Goal: Information Seeking & Learning: Learn about a topic

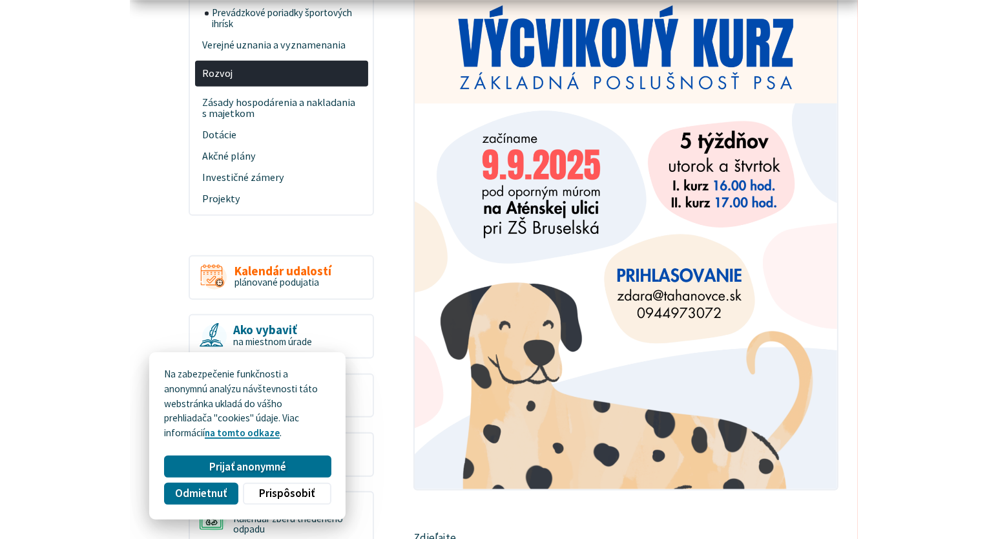
scroll to position [685, 0]
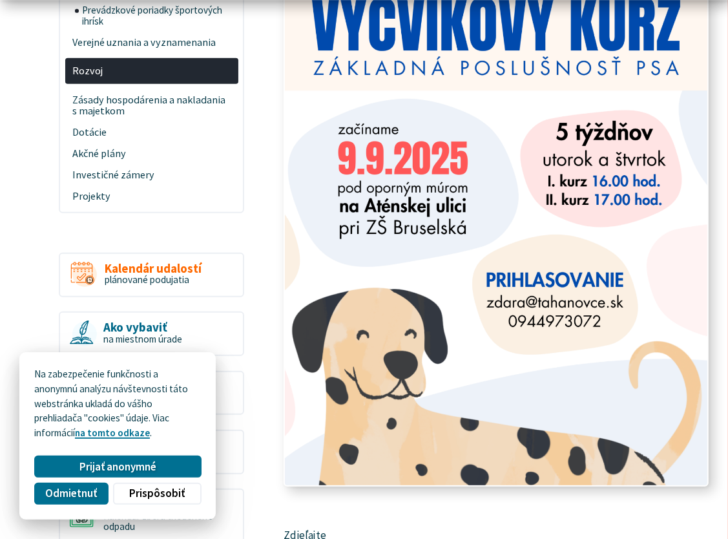
click at [512, 309] on img at bounding box center [496, 188] width 465 height 653
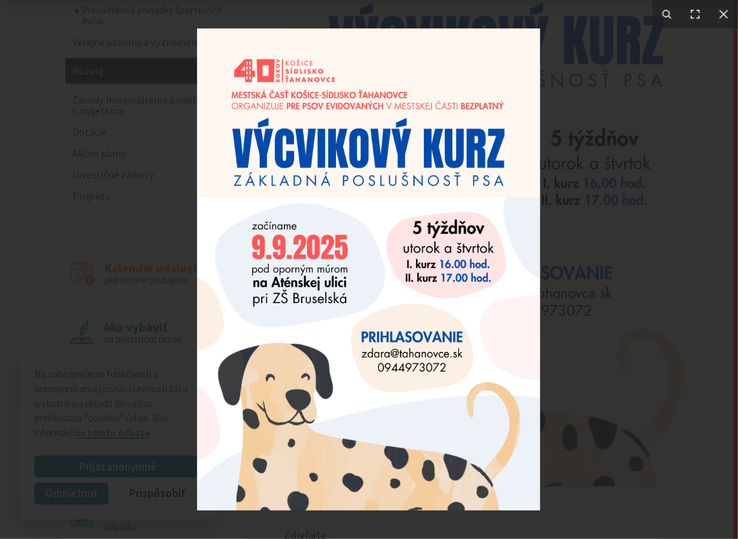
click at [328, 79] on img at bounding box center [368, 269] width 343 height 482
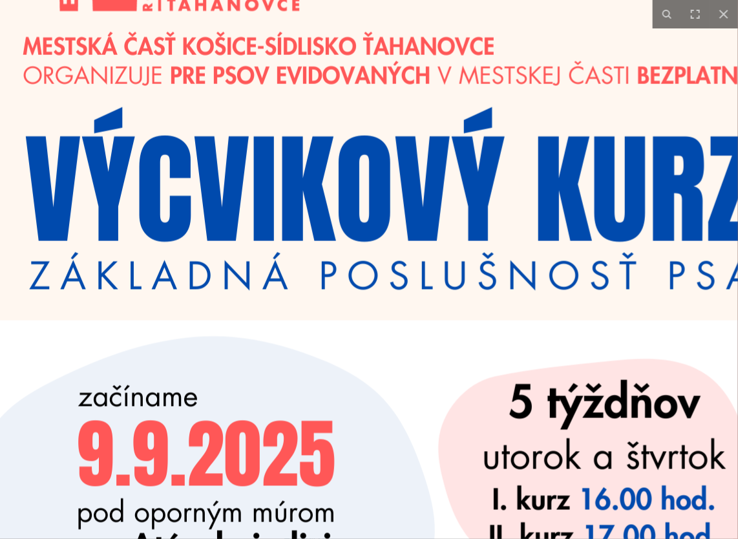
drag, startPoint x: 352, startPoint y: 149, endPoint x: 297, endPoint y: 53, distance: 110.3
click at [297, 53] on img at bounding box center [390, 514] width 919 height 1292
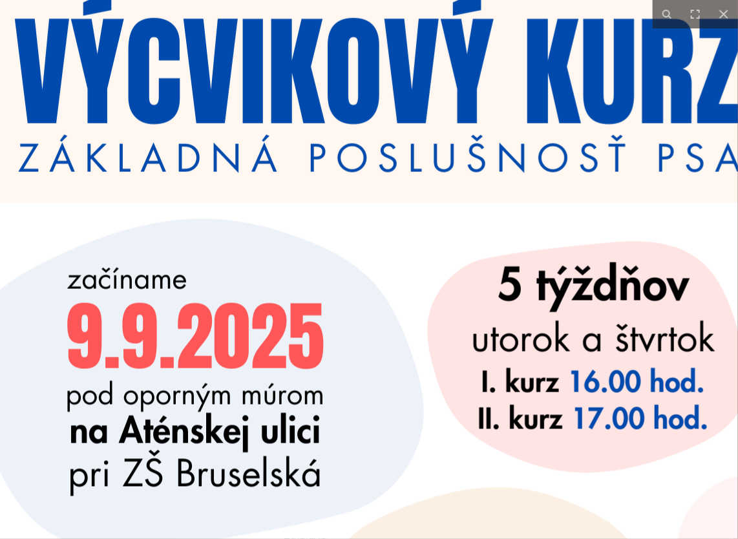
drag, startPoint x: 361, startPoint y: 209, endPoint x: 359, endPoint y: 169, distance: 40.8
click at [359, 169] on img at bounding box center [379, 396] width 919 height 1292
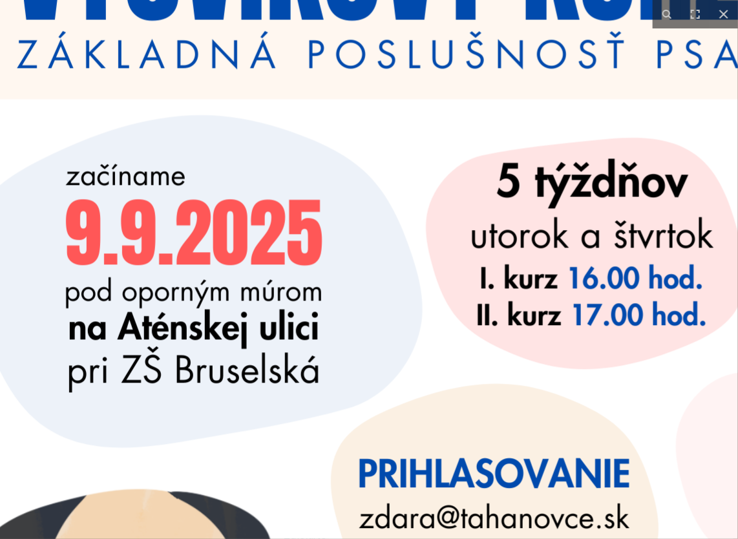
click at [375, 201] on img at bounding box center [378, 292] width 919 height 1292
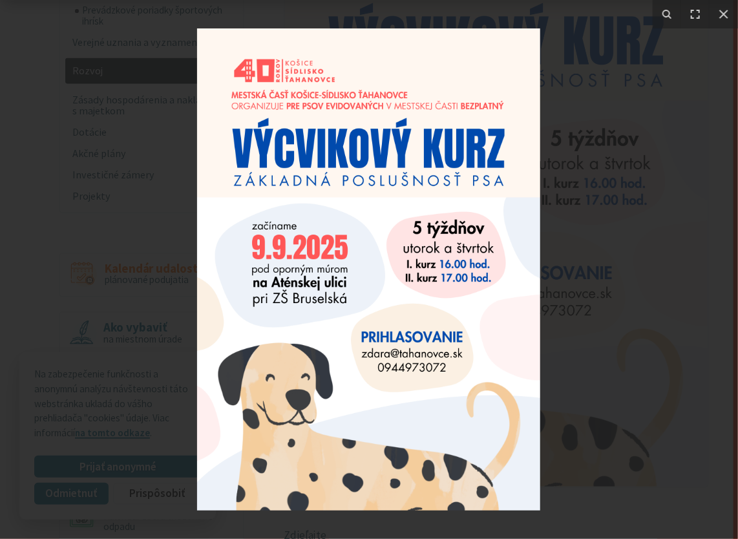
click at [414, 248] on img at bounding box center [368, 269] width 343 height 482
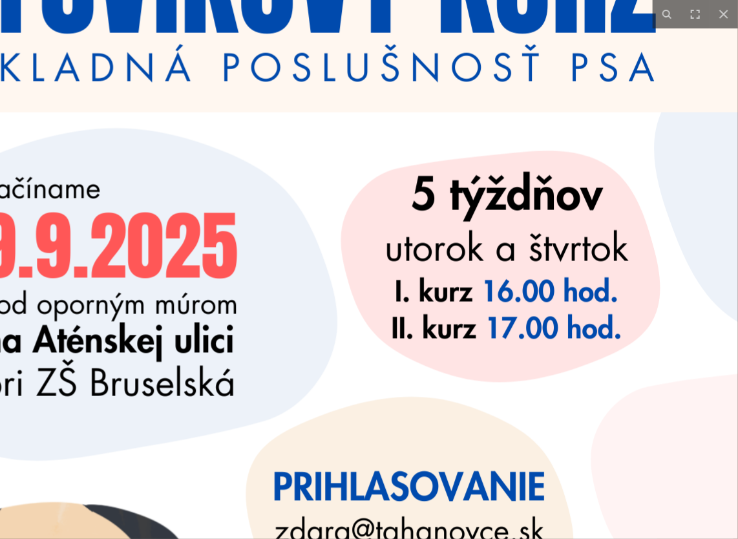
click at [414, 248] on img at bounding box center [292, 305] width 919 height 1292
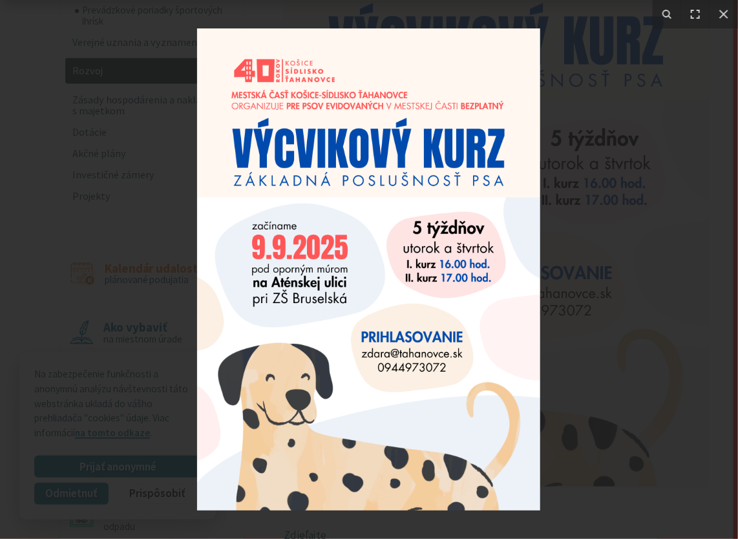
click at [408, 249] on img at bounding box center [368, 269] width 343 height 482
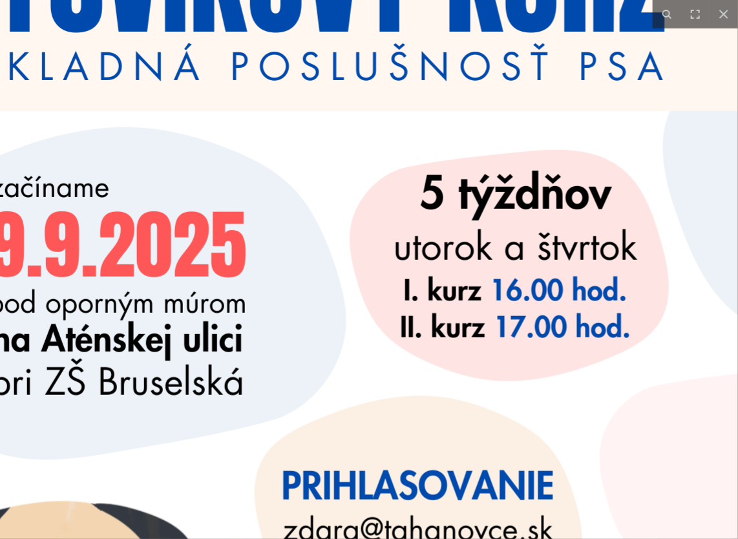
click at [414, 242] on img at bounding box center [301, 304] width 919 height 1292
